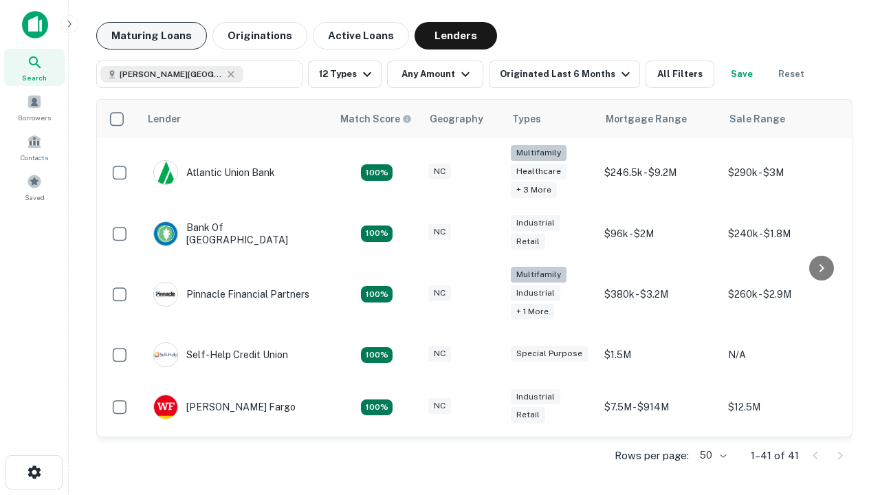
click at [151, 36] on button "Maturing Loans" at bounding box center [151, 36] width 111 height 28
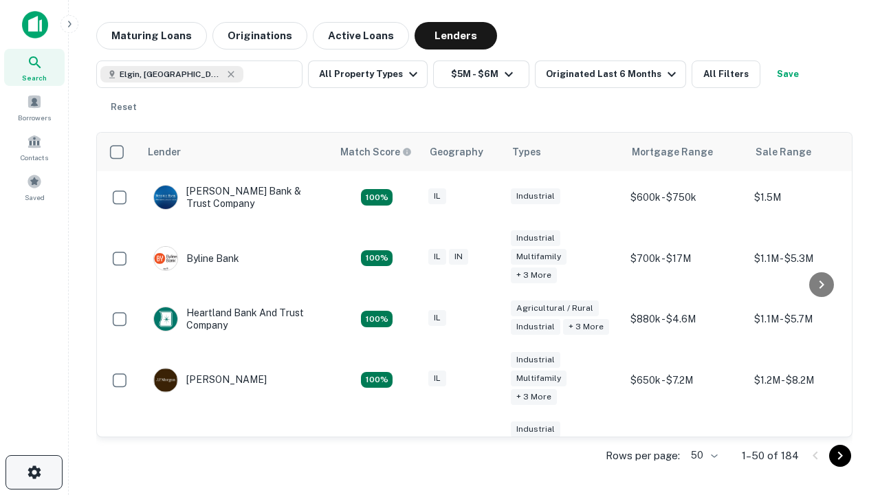
click at [34, 472] on icon "button" at bounding box center [34, 472] width 17 height 17
